Goal: Entertainment & Leisure: Consume media (video, audio)

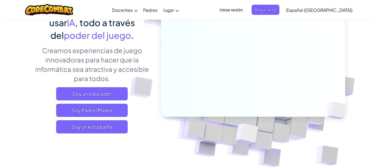
scroll to position [110, 0]
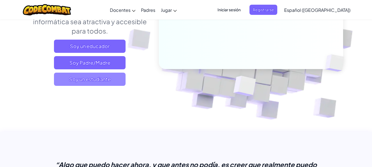
click at [111, 76] on span "Soy un estudiante" at bounding box center [90, 79] width 72 height 13
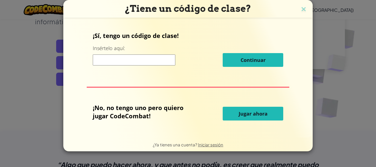
click at [261, 111] on font "Jugar ahora" at bounding box center [253, 114] width 29 height 7
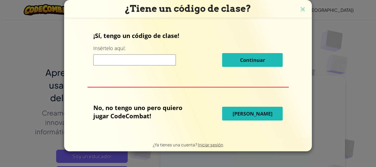
select select "es-419"
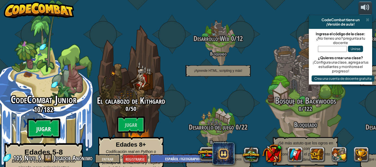
click at [40, 119] on btn "Jugar" at bounding box center [43, 129] width 33 height 20
select select "es-419"
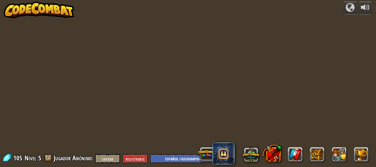
select select "es-419"
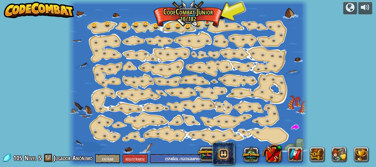
click at [206, 18] on img at bounding box center [208, 16] width 6 height 12
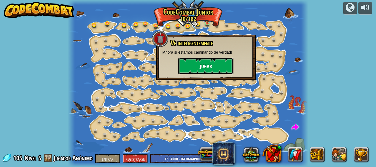
click at [205, 66] on font "Jugar" at bounding box center [206, 66] width 12 height 7
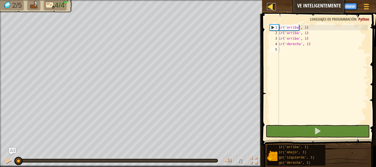
click at [273, 8] on div at bounding box center [270, 6] width 7 height 7
select select "es-419"
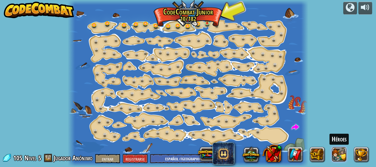
click at [335, 151] on button at bounding box center [339, 154] width 15 height 15
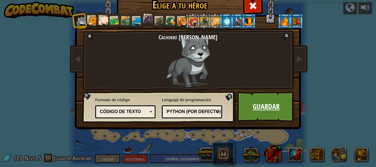
click at [253, 110] on font "Guardar" at bounding box center [266, 107] width 27 height 10
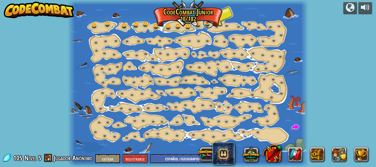
click at [208, 25] on link at bounding box center [208, 23] width 11 height 11
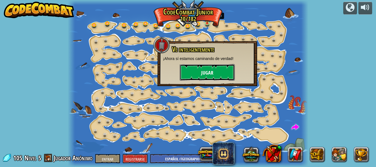
click at [210, 68] on button "Jugar" at bounding box center [207, 72] width 55 height 17
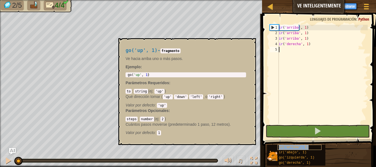
click at [285, 147] on font "ir('arriba', 1)" at bounding box center [294, 148] width 30 height 4
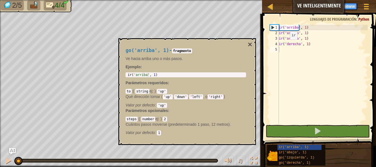
click at [247, 45] on div "go('arriba', 1) - fragmento Ve hacia arriba uno o más pasos. Ejemplo : 1 ir ( '…" at bounding box center [186, 92] width 128 height 98
click at [256, 39] on div "go('arriba', 1) - fragmento Ve hacia arriba uno o más pasos. Ejemplo : 1 ir ( '…" at bounding box center [188, 91] width 138 height 107
click at [251, 41] on font "×" at bounding box center [250, 44] width 4 height 9
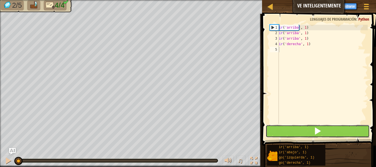
click at [319, 132] on span at bounding box center [318, 131] width 8 height 8
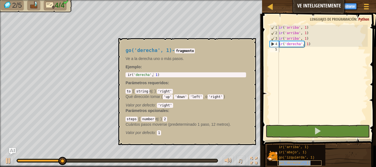
click at [295, 162] on font "go('derecha', 1)" at bounding box center [295, 163] width 32 height 4
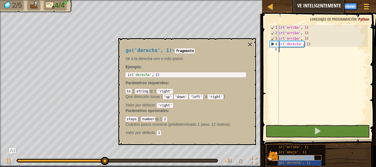
click at [301, 160] on div "go('izquierda', 1)" at bounding box center [300, 157] width 44 height 5
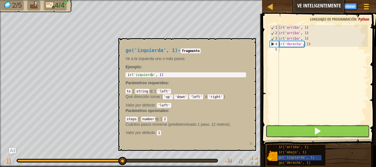
click at [301, 133] on button at bounding box center [318, 131] width 104 height 13
